Goal: Task Accomplishment & Management: Use online tool/utility

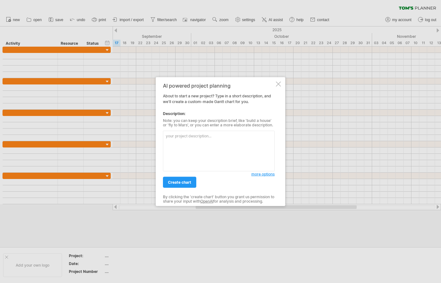
click at [210, 144] on textarea at bounding box center [219, 151] width 112 height 41
click at [237, 143] on textarea at bounding box center [219, 151] width 112 height 41
type textarea "s"
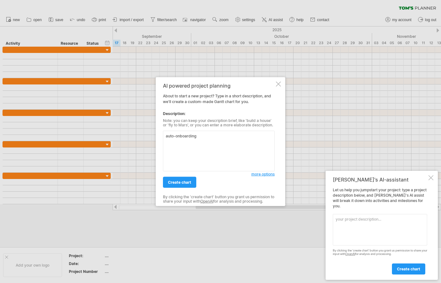
type textarea "auto-onboarding"
click at [176, 183] on span "create chart" at bounding box center [179, 182] width 23 height 5
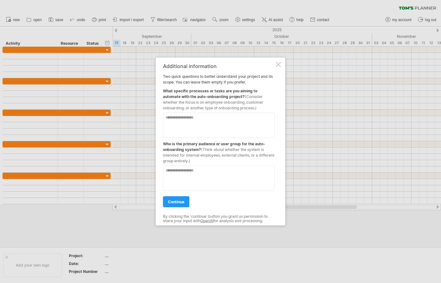
drag, startPoint x: 166, startPoint y: 91, endPoint x: 212, endPoint y: 97, distance: 45.7
click at [213, 97] on div "What specific processes or tasks are you aiming to automate with the auto-onboa…" at bounding box center [219, 98] width 112 height 26
click at [214, 119] on textarea at bounding box center [219, 125] width 112 height 25
type textarea "**********"
click at [237, 168] on textarea at bounding box center [219, 177] width 112 height 25
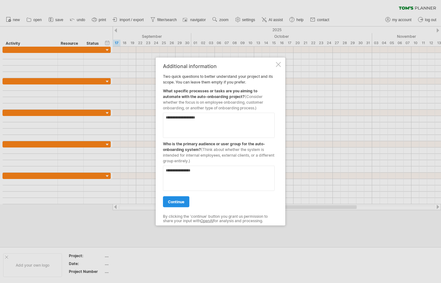
type textarea "**********"
click at [183, 199] on span "continue" at bounding box center [176, 201] width 16 height 5
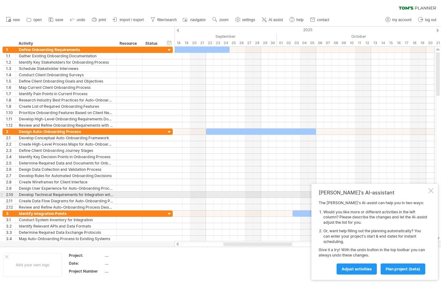
click at [430, 191] on div at bounding box center [430, 190] width 5 height 5
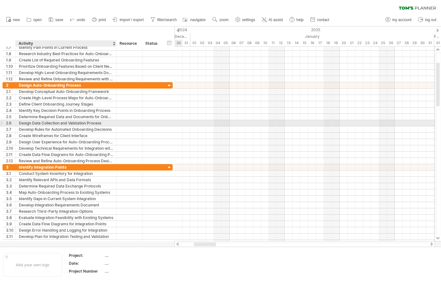
click at [68, 123] on div "Design Data Collection and Validation Process" at bounding box center [66, 123] width 94 height 6
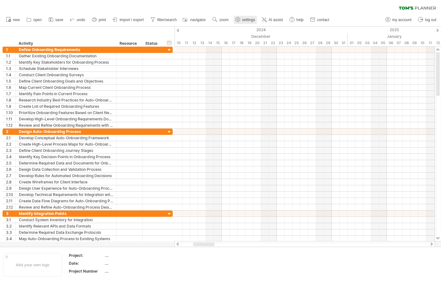
click at [250, 19] on span "settings" at bounding box center [248, 20] width 13 height 4
select select "*"
select select "**"
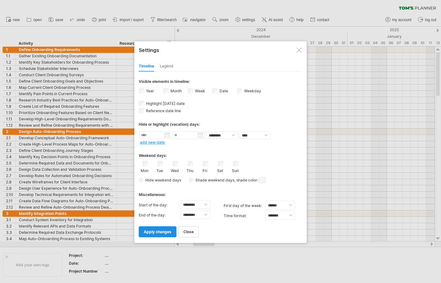
click at [164, 233] on link "apply changes" at bounding box center [158, 231] width 38 height 11
